Goal: Navigation & Orientation: Find specific page/section

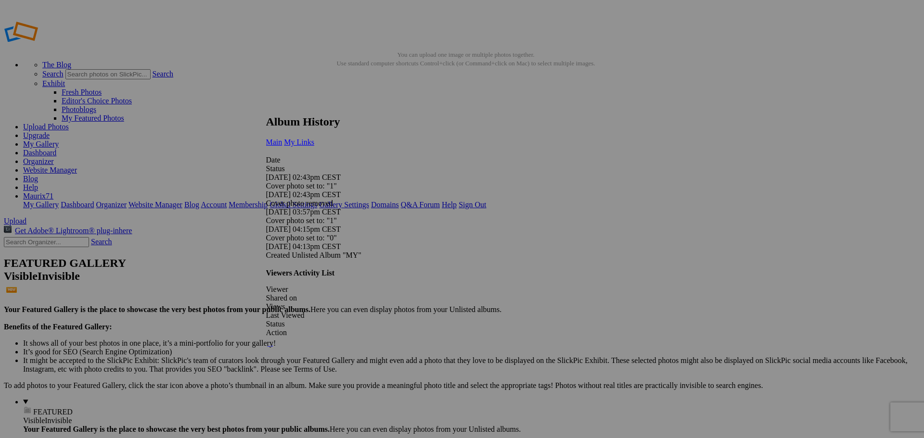
click at [314, 138] on span "My Links" at bounding box center [299, 142] width 30 height 8
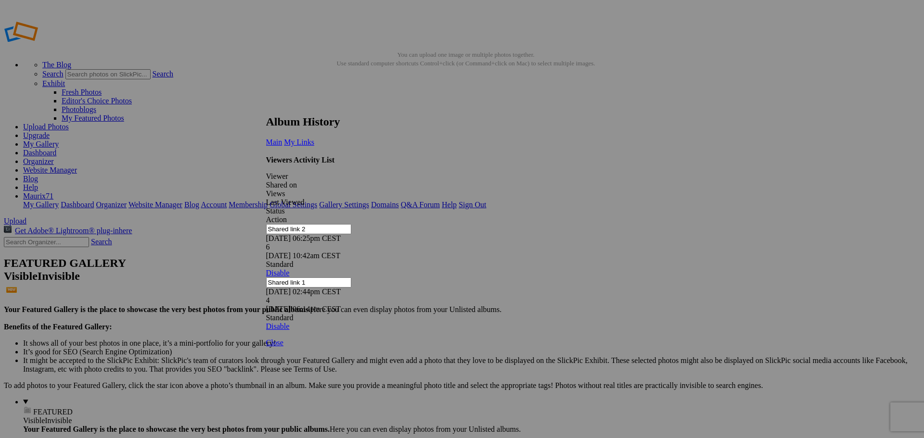
click at [266, 106] on link at bounding box center [266, 106] width 0 height 0
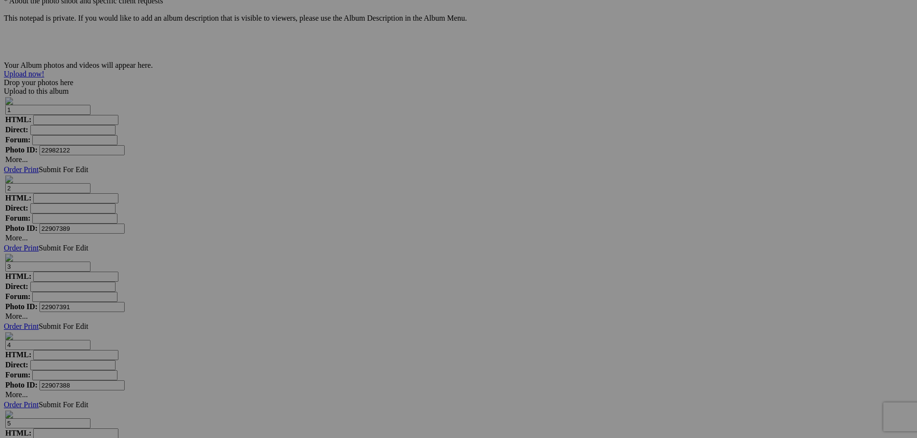
scroll to position [2839, 0]
